Goal: Task Accomplishment & Management: Manage account settings

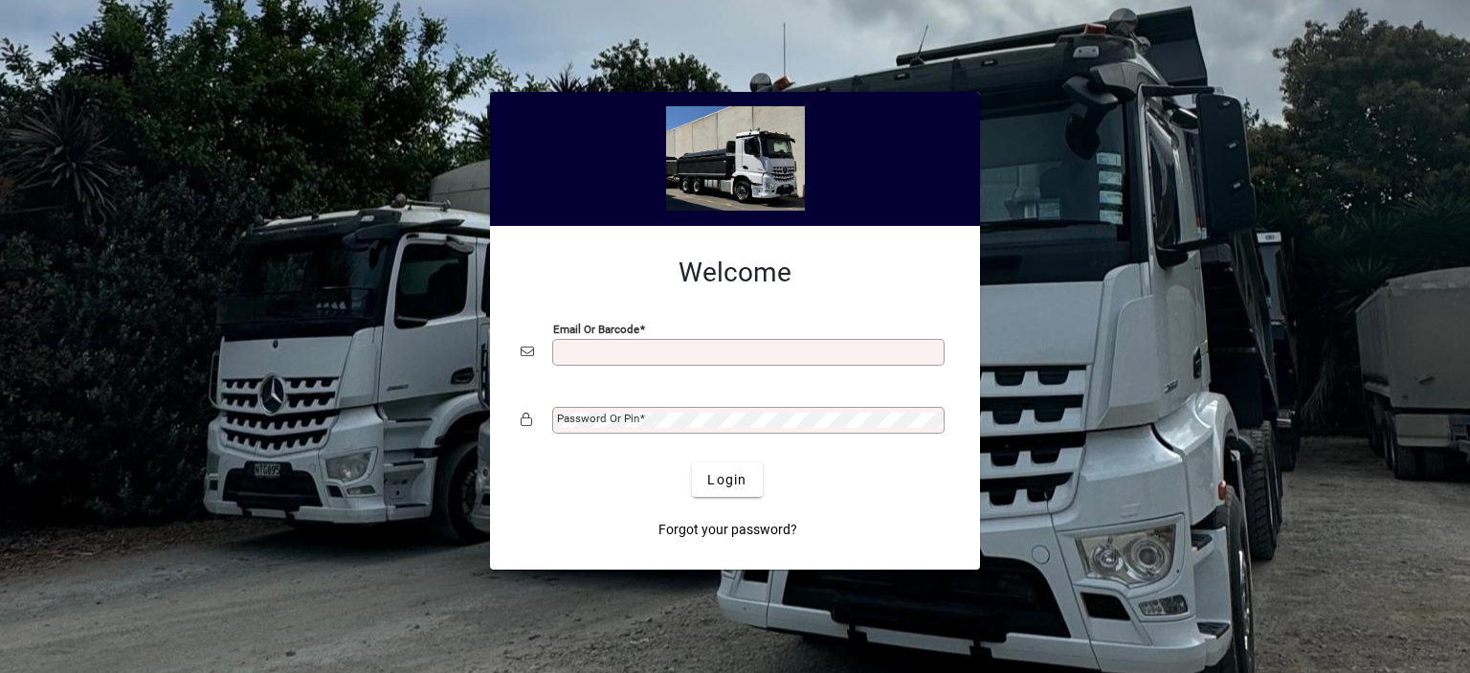
click at [591, 359] on input "Email or Barcode" at bounding box center [750, 351] width 387 height 15
type input "**********"
click at [607, 421] on mat-label "Password or Pin" at bounding box center [598, 417] width 82 height 13
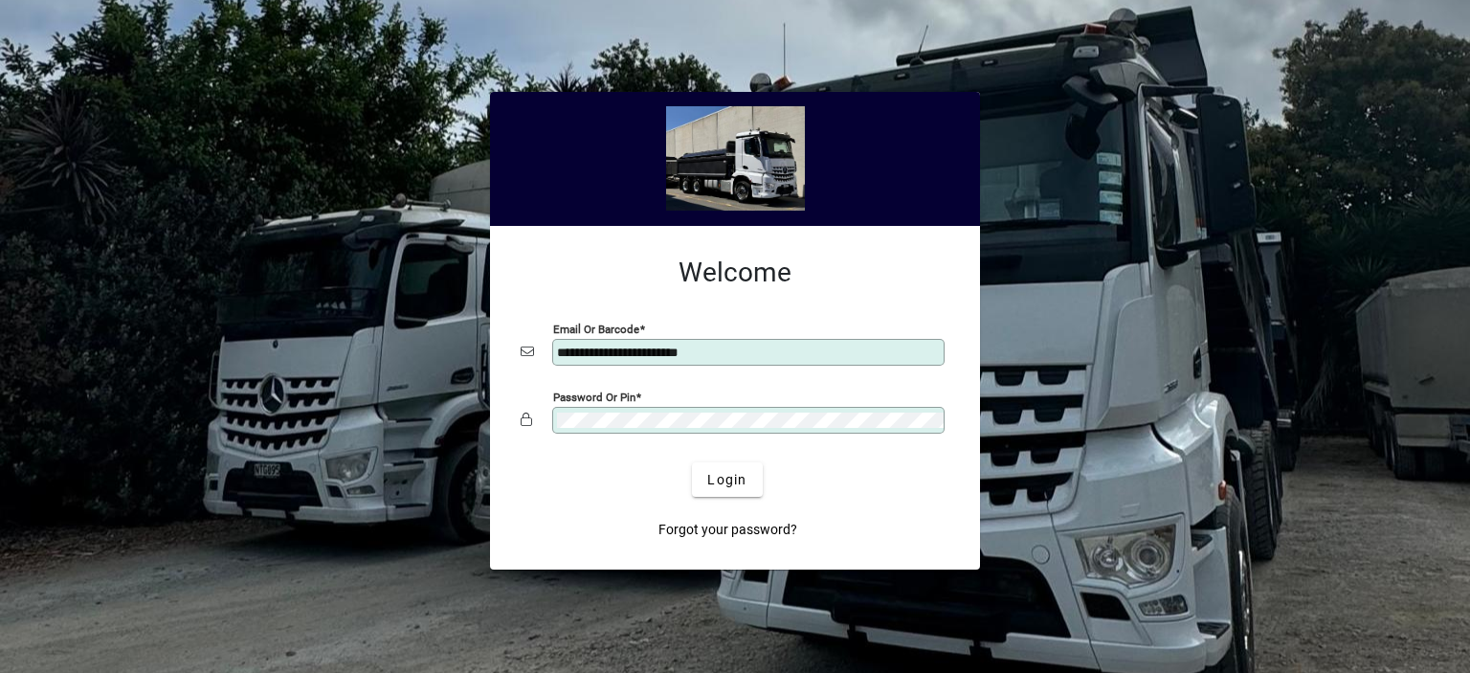
click at [692, 462] on button "Login" at bounding box center [727, 479] width 70 height 34
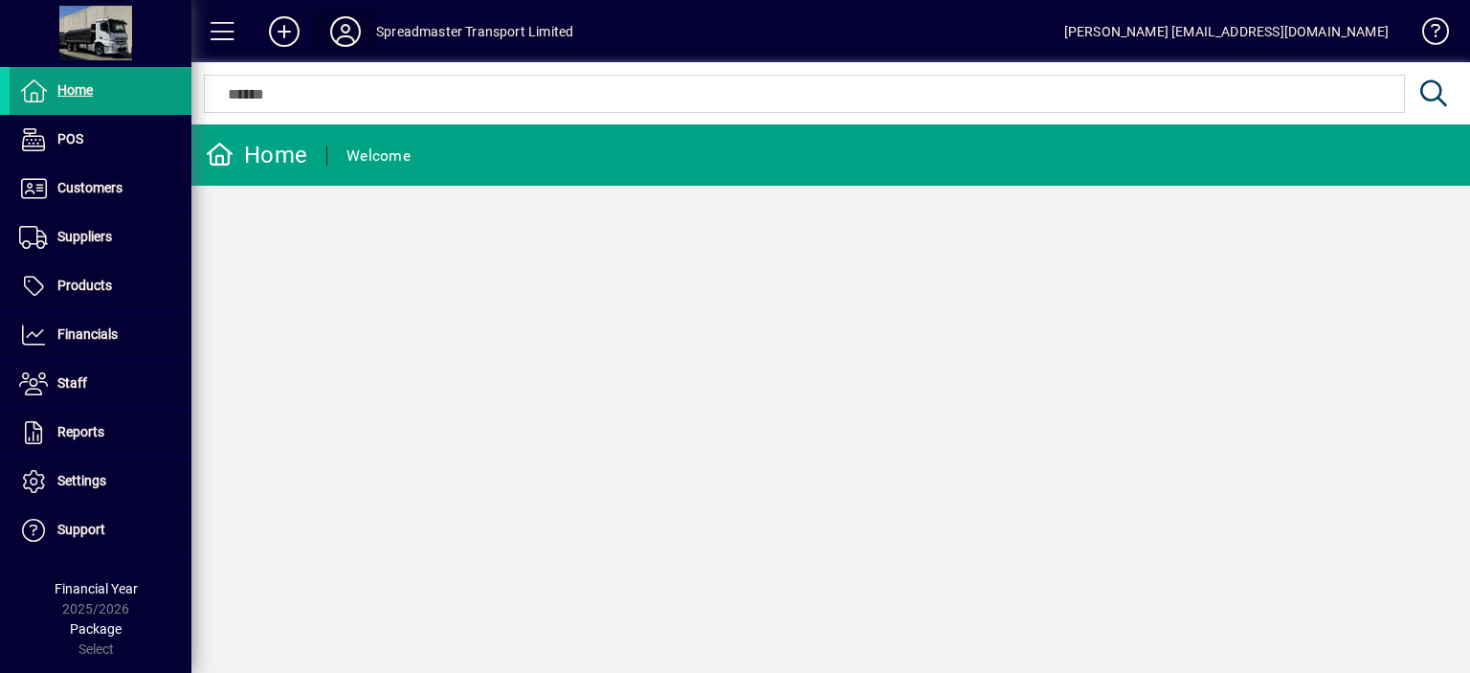
click at [341, 43] on icon at bounding box center [345, 31] width 38 height 31
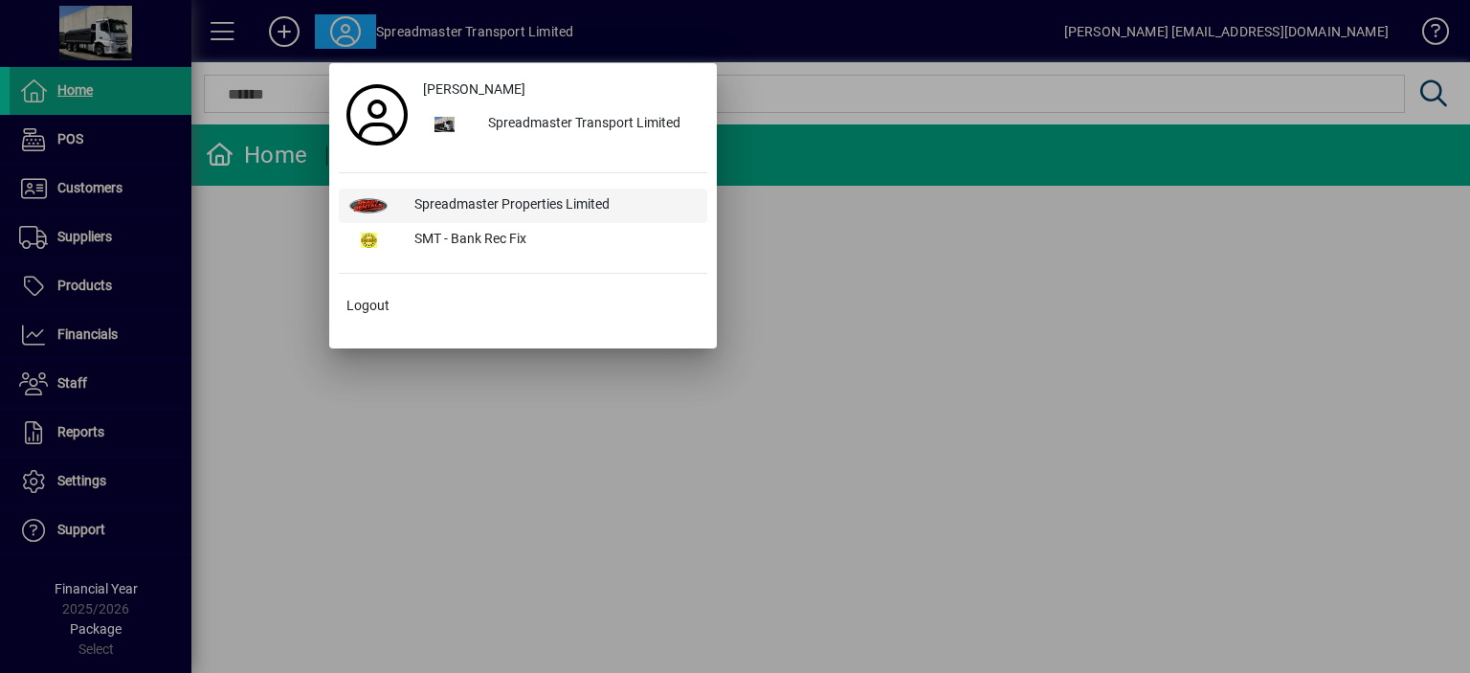
click at [453, 198] on div "Spreadmaster Properties Limited" at bounding box center [553, 205] width 308 height 34
